Goal: Task Accomplishment & Management: Use online tool/utility

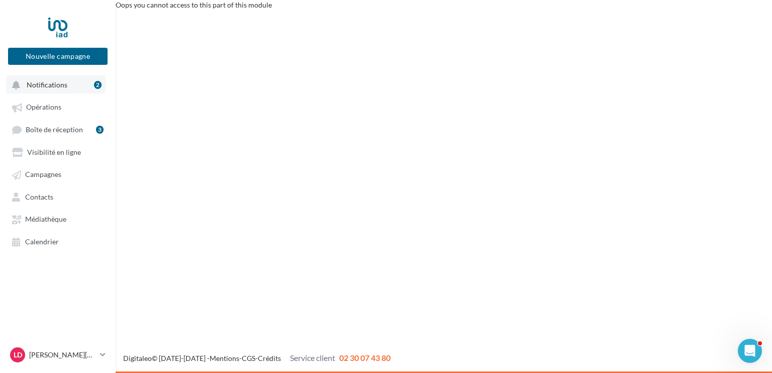
click at [57, 86] on span "Notifications" at bounding box center [47, 84] width 41 height 9
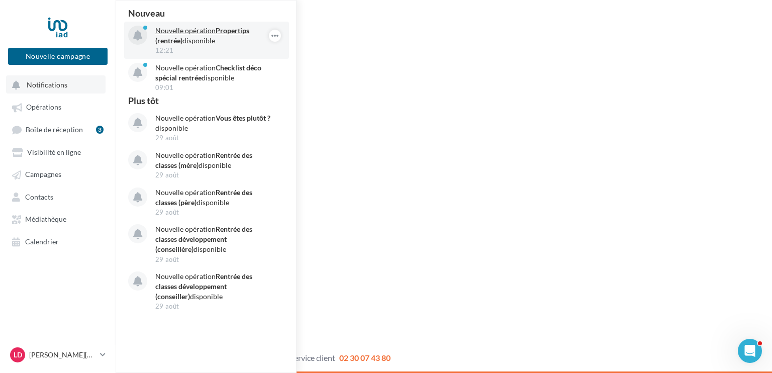
click at [181, 44] on strong "Propertips (rentrée)" at bounding box center [202, 35] width 94 height 19
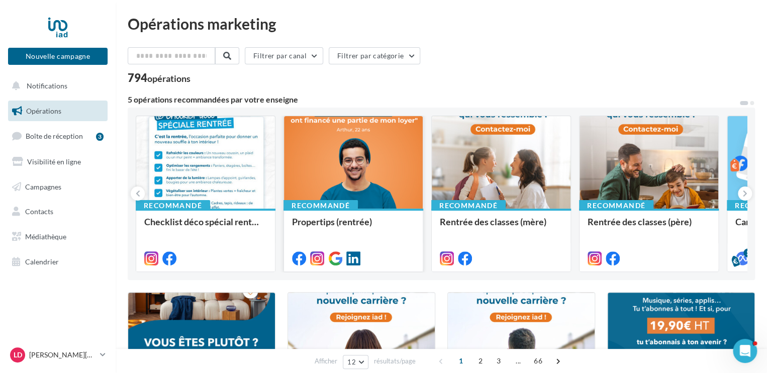
click at [324, 150] on div at bounding box center [353, 162] width 139 height 93
click at [222, 173] on div at bounding box center [205, 162] width 139 height 93
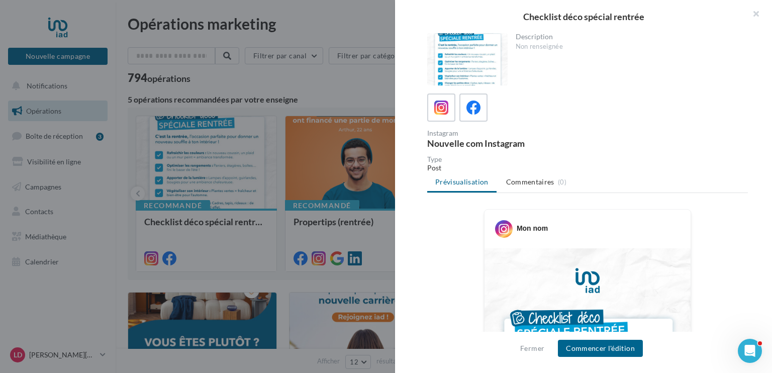
click at [462, 185] on ul "Prévisualisation Commentaires (0)" at bounding box center [587, 183] width 321 height 20
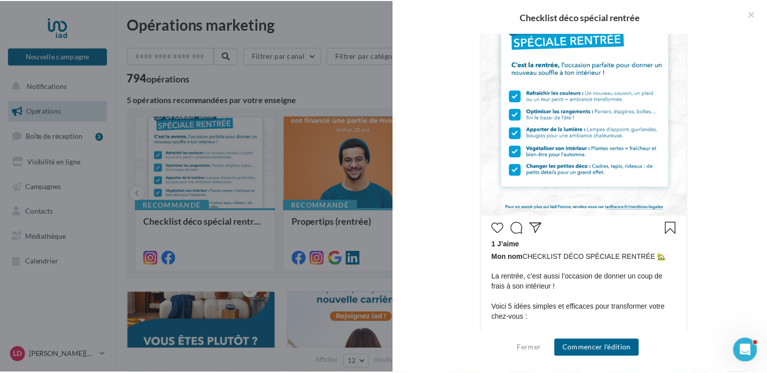
scroll to position [292, 0]
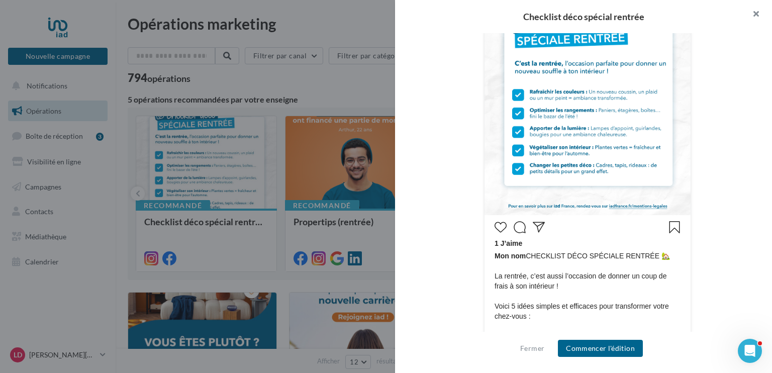
click at [756, 12] on button "button" at bounding box center [752, 15] width 40 height 30
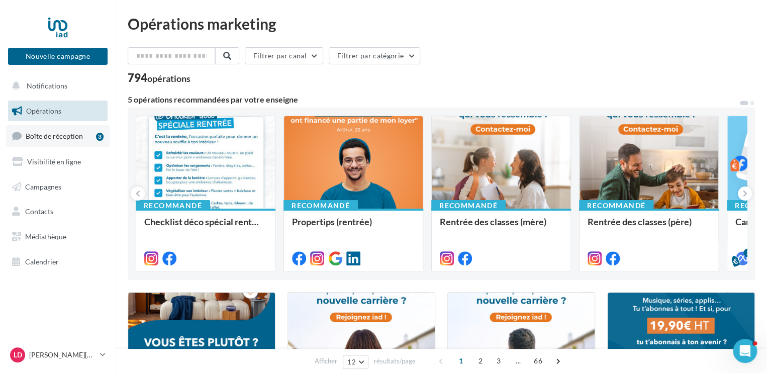
click at [73, 133] on span "Boîte de réception" at bounding box center [54, 136] width 57 height 9
